Goal: Task Accomplishment & Management: Use online tool/utility

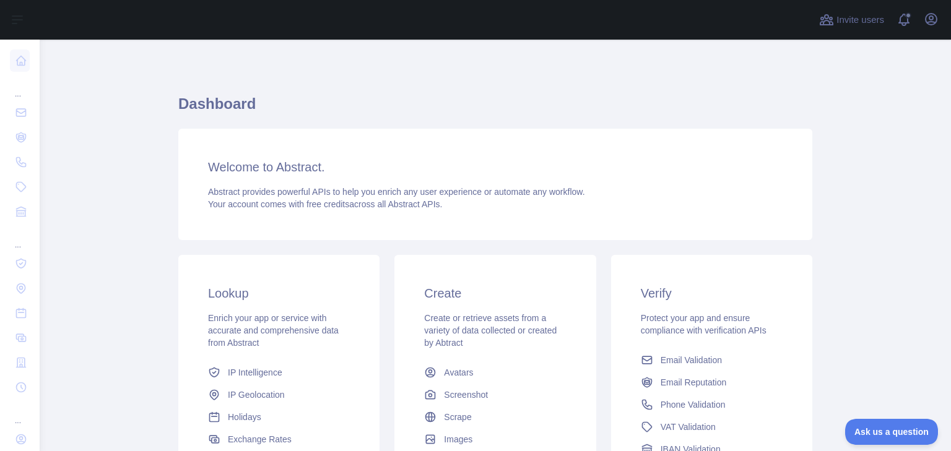
scroll to position [99, 0]
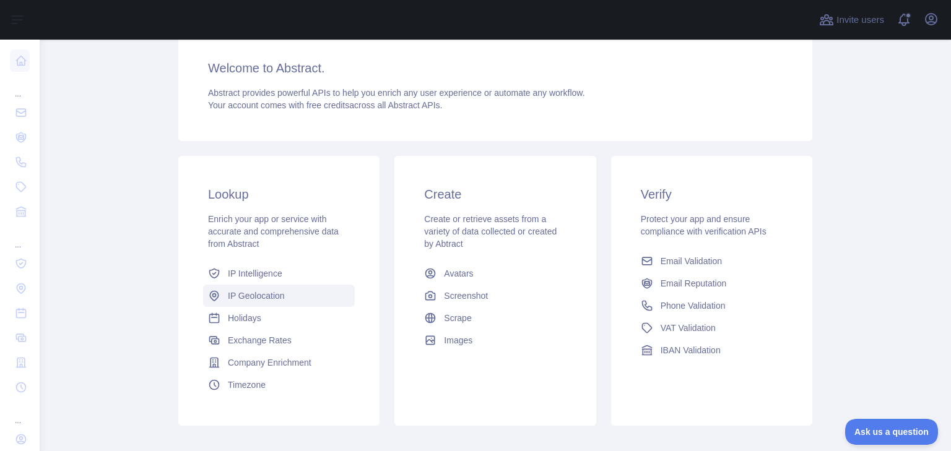
click at [260, 296] on span "IP Geolocation" at bounding box center [256, 296] width 57 height 12
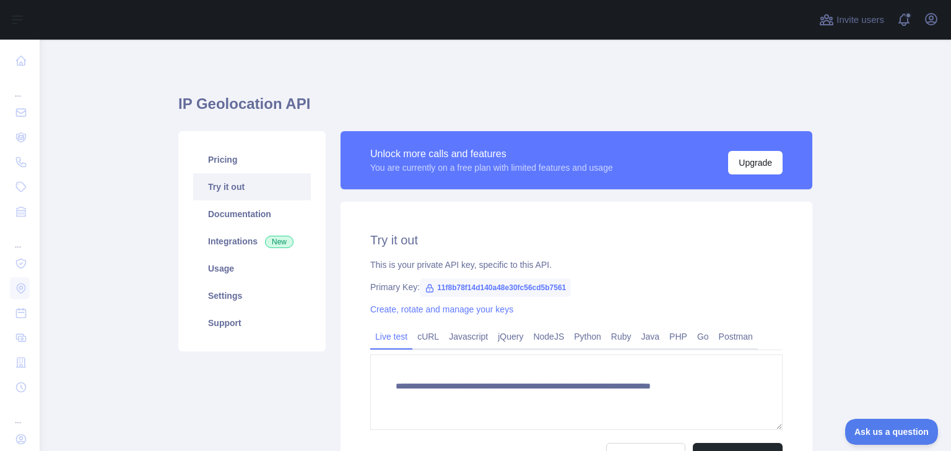
type textarea "**********"
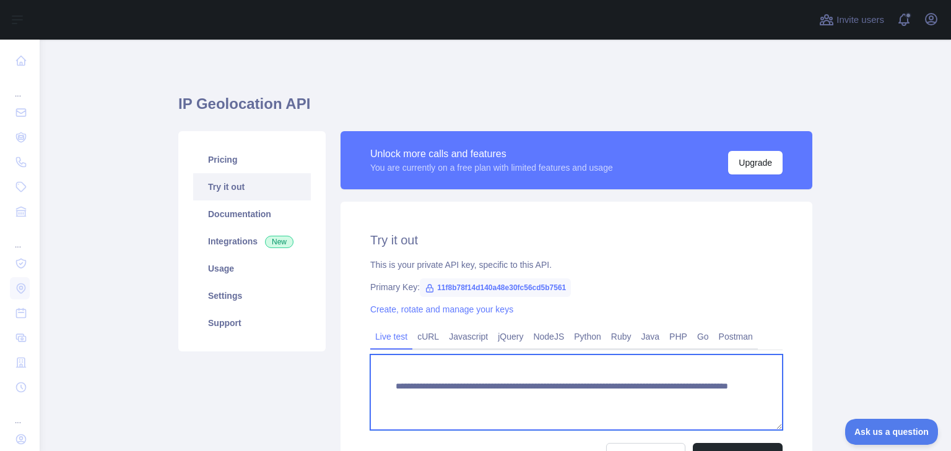
drag, startPoint x: 650, startPoint y: 401, endPoint x: 391, endPoint y: 391, distance: 258.4
click at [391, 391] on textarea "**********" at bounding box center [576, 393] width 412 height 76
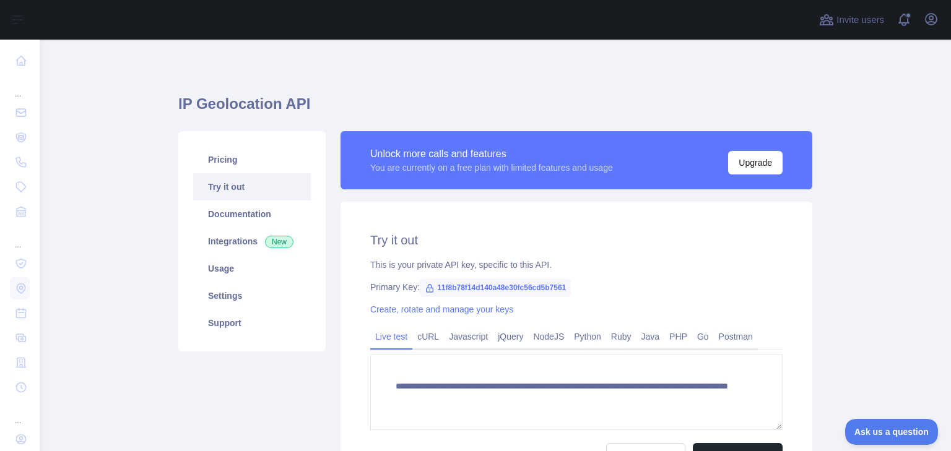
click at [668, 338] on link "PHP" at bounding box center [678, 337] width 28 height 20
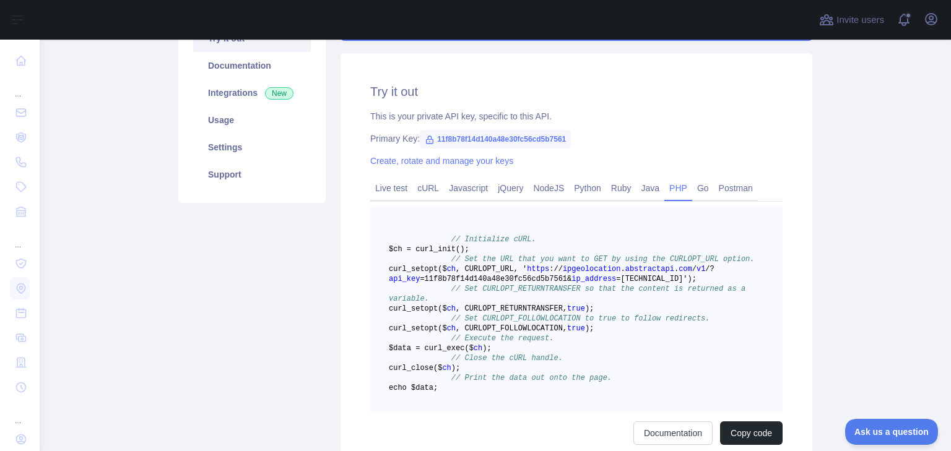
scroll to position [198, 0]
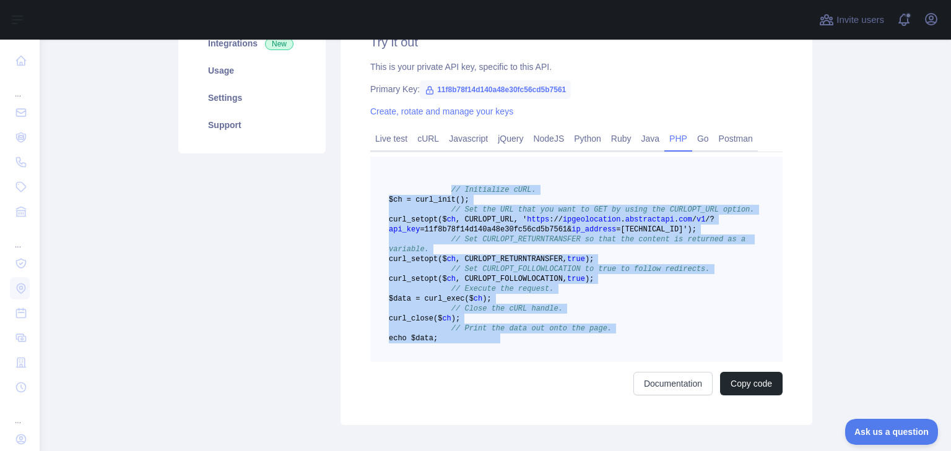
drag, startPoint x: 490, startPoint y: 394, endPoint x: 442, endPoint y: 189, distance: 210.7
click at [442, 189] on pre "// Initialize cURL. $ch = curl _init() ; // Set the URL that you want to GET by…" at bounding box center [576, 260] width 412 height 206
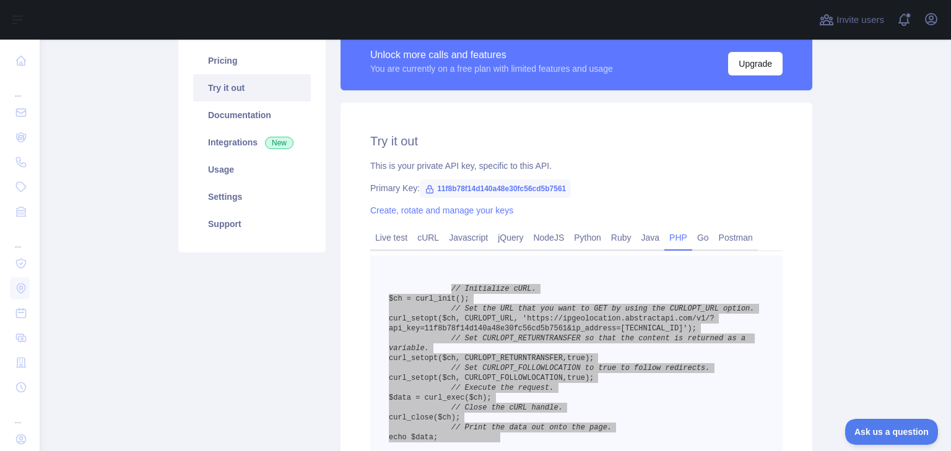
scroll to position [50, 0]
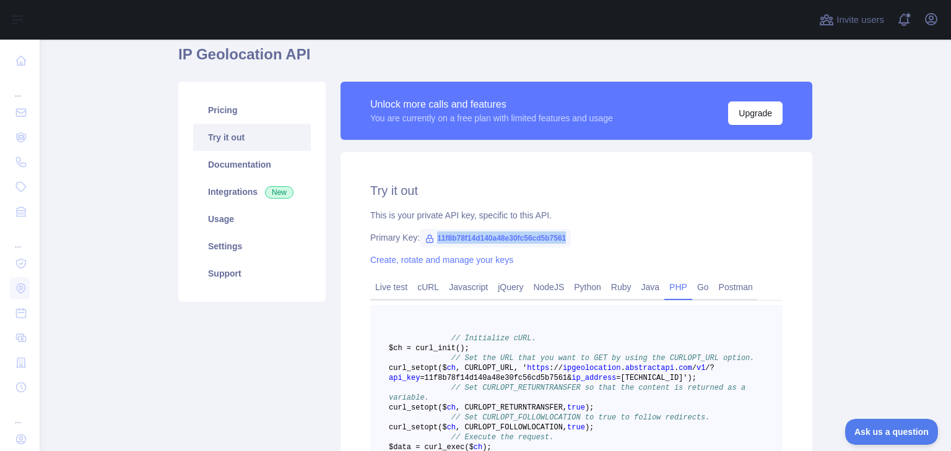
drag, startPoint x: 432, startPoint y: 238, endPoint x: 567, endPoint y: 243, distance: 135.7
click at [567, 243] on div "Primary Key: 11f8b78f14d140a48e30fc56cd5b7561" at bounding box center [576, 238] width 412 height 12
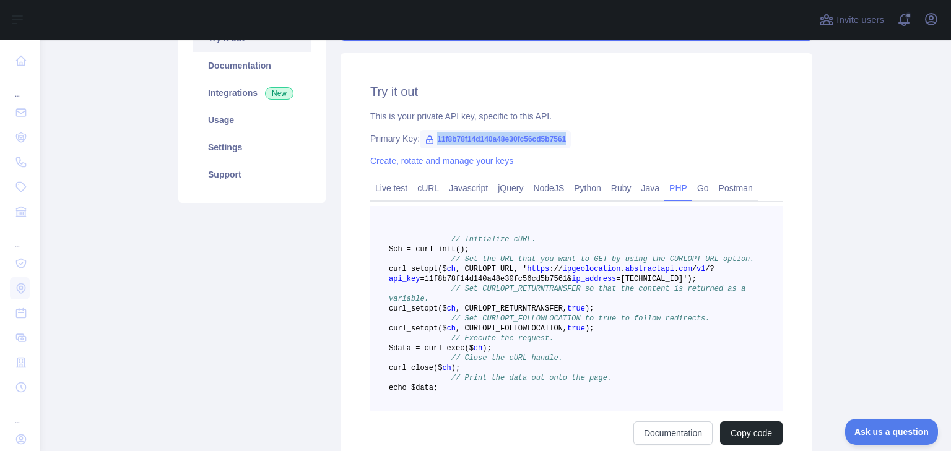
drag, startPoint x: 671, startPoint y: 293, endPoint x: 442, endPoint y: 282, distance: 229.4
click at [442, 282] on pre "// Initialize cURL. $ch = curl _init() ; // Set the URL that you want to GET by…" at bounding box center [576, 309] width 412 height 206
copy span "curl _setopt($ ch , CURLOPT_URL, ' https : / / ipgeolocation . abstractapi . co…"
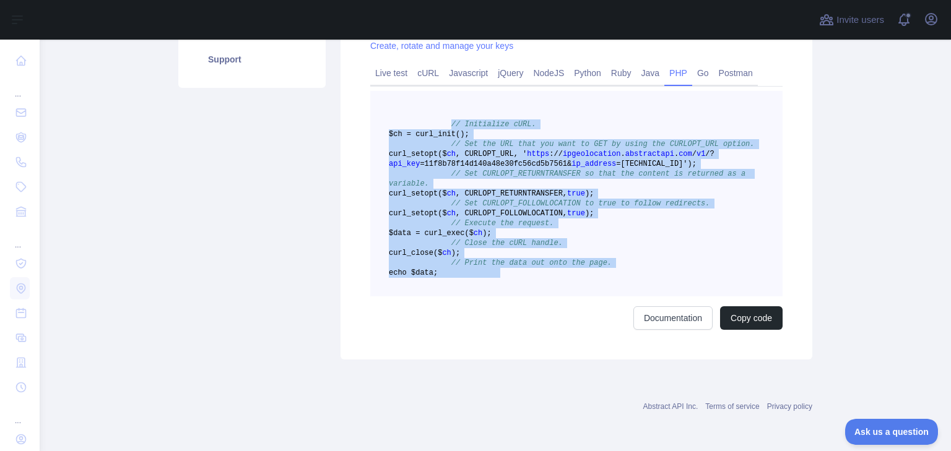
drag, startPoint x: 502, startPoint y: 295, endPoint x: 440, endPoint y: 95, distance: 210.0
click at [440, 95] on pre "// Initialize cURL. $ch = curl _init() ; // Set the URL that you want to GET by…" at bounding box center [576, 194] width 412 height 206
copy code "// Initialize cURL. $ch = curl _init() ; // Set the URL that you want to GET by…"
click at [533, 146] on pre "// Initialize cURL. $ch = curl _init() ; // Set the URL that you want to GET by…" at bounding box center [576, 194] width 412 height 206
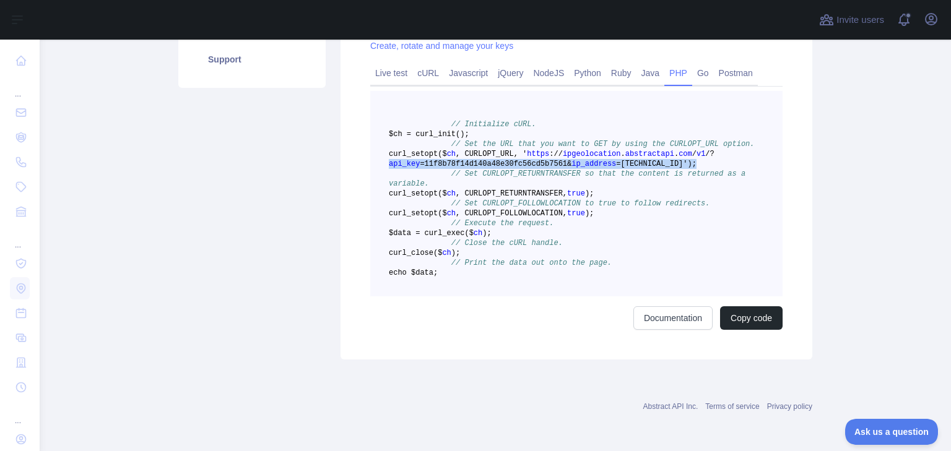
drag, startPoint x: 679, startPoint y: 139, endPoint x: 381, endPoint y: 141, distance: 297.9
click at [381, 141] on pre "// Initialize cURL. $ch = curl _init() ; // Set the URL that you want to GET by…" at bounding box center [576, 194] width 412 height 206
click at [447, 160] on span "=11f8b78f14d140a48e30fc56cd5b7561&" at bounding box center [496, 164] width 152 height 9
copy span "11f8b78f14d140a48e30fc56cd5b7561"
